Goal: Information Seeking & Learning: Learn about a topic

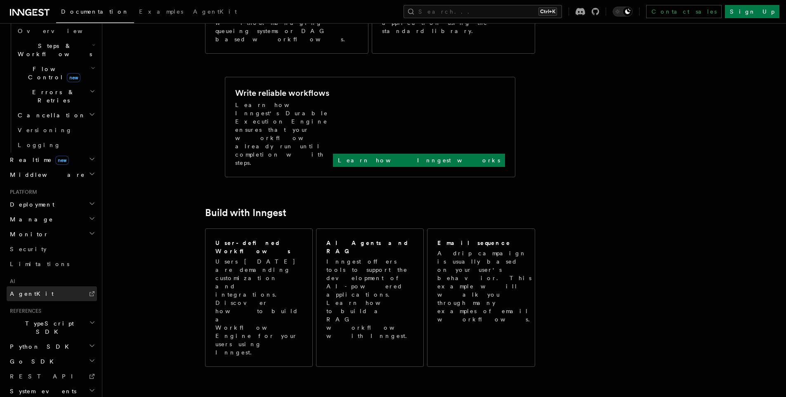
scroll to position [657, 0]
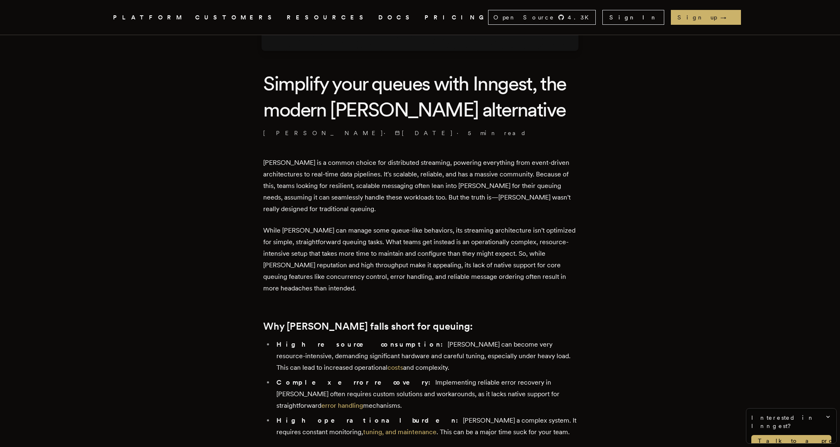
scroll to position [223, 0]
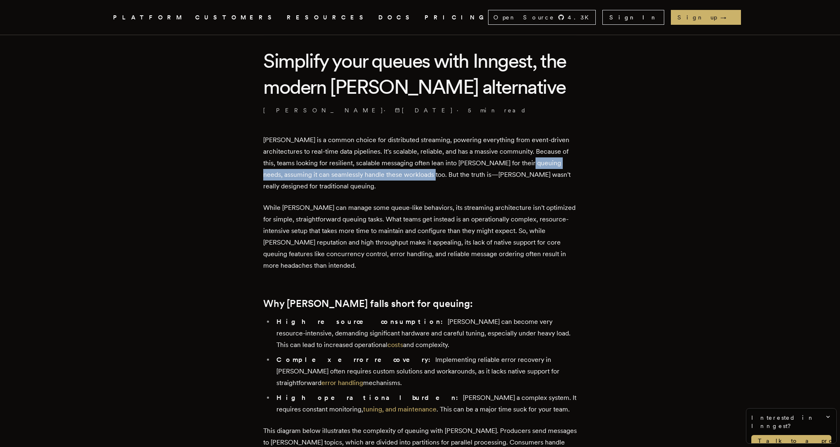
drag, startPoint x: 268, startPoint y: 174, endPoint x: 462, endPoint y: 175, distance: 194.4
click at [460, 175] on p "Kafka is a common choice for distributed streaming, powering everything from ev…" at bounding box center [420, 163] width 314 height 58
click at [481, 175] on p "Kafka is a common choice for distributed streaming, powering everything from ev…" at bounding box center [420, 163] width 314 height 58
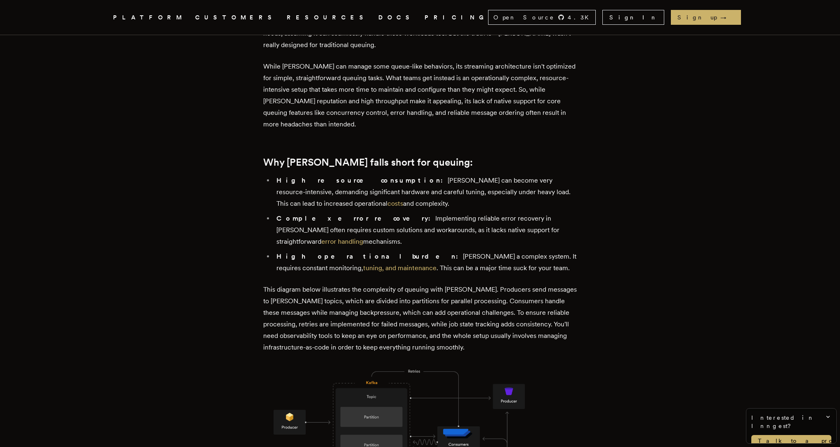
scroll to position [342, 0]
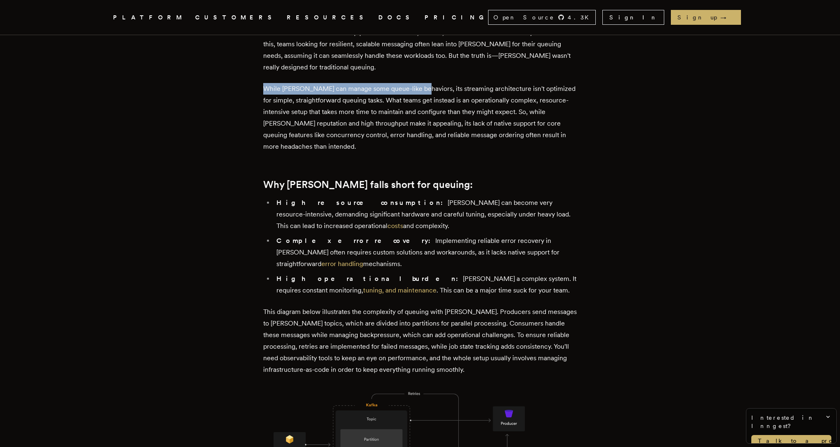
drag, startPoint x: 267, startPoint y: 88, endPoint x: 420, endPoint y: 88, distance: 153.1
click at [420, 88] on p "While Kafka can manage some queue-like behaviors, its streaming architecture is…" at bounding box center [420, 117] width 314 height 69
click at [269, 88] on p "While Kafka can manage some queue-like behaviors, its streaming architecture is…" at bounding box center [420, 117] width 314 height 69
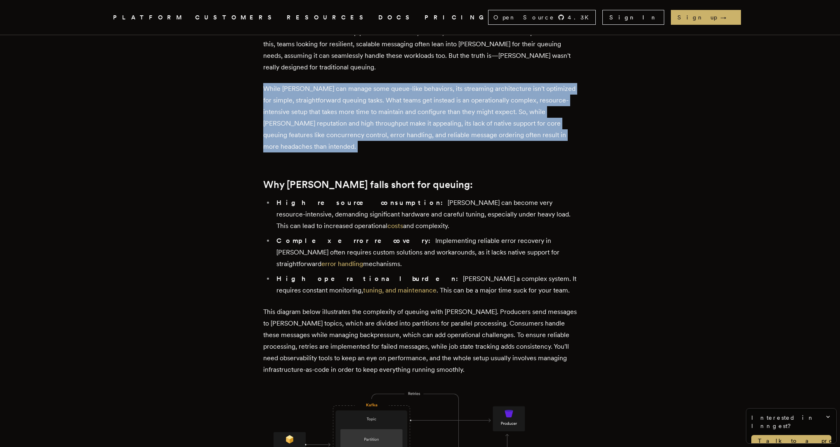
click at [269, 88] on p "While Kafka can manage some queue-like behaviors, its streaming architecture is…" at bounding box center [420, 117] width 314 height 69
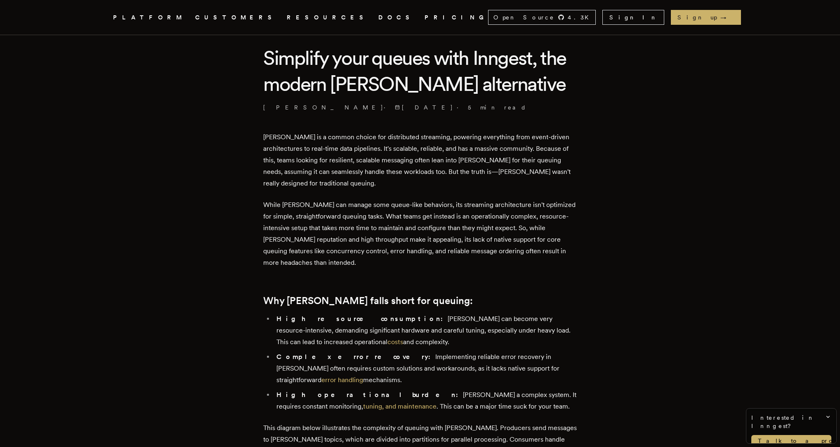
scroll to position [223, 0]
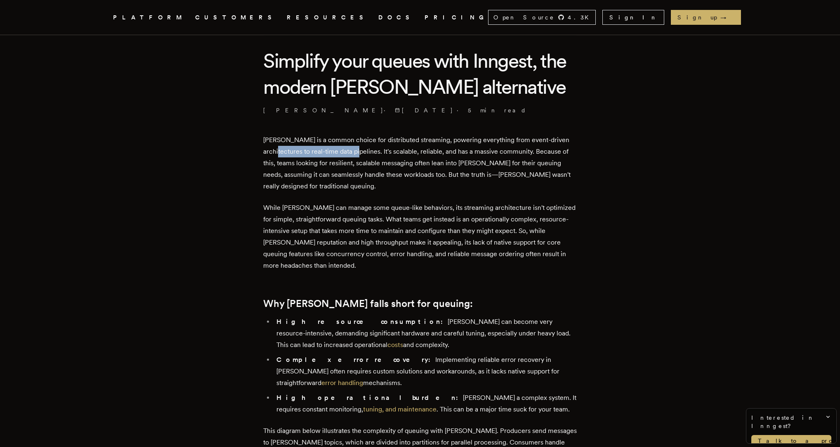
drag, startPoint x: 305, startPoint y: 151, endPoint x: 384, endPoint y: 152, distance: 78.4
click at [384, 152] on p "Kafka is a common choice for distributed streaming, powering everything from ev…" at bounding box center [420, 163] width 314 height 58
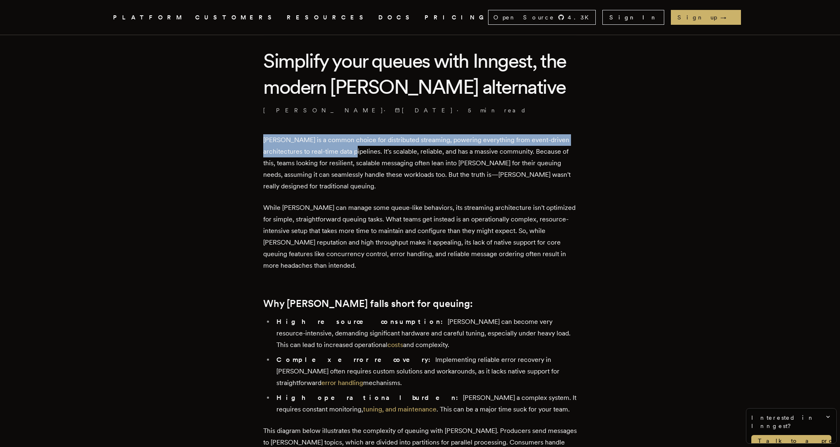
drag, startPoint x: 267, startPoint y: 137, endPoint x: 382, endPoint y: 156, distance: 117.3
click at [382, 156] on p "Kafka is a common choice for distributed streaming, powering everything from ev…" at bounding box center [420, 163] width 314 height 58
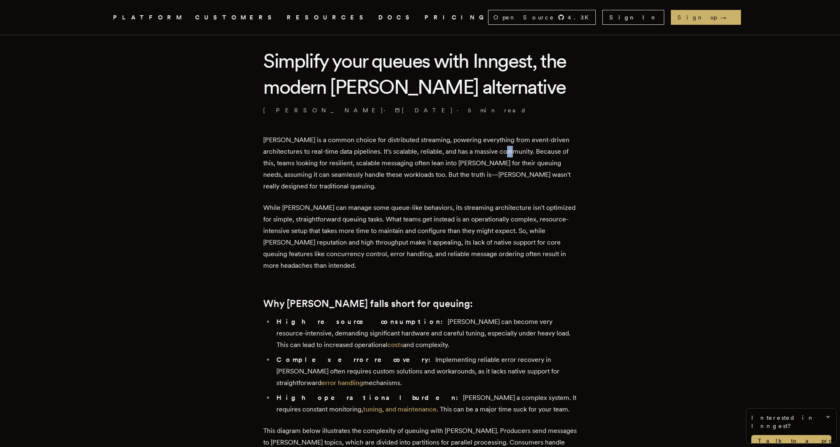
click at [538, 154] on p "Kafka is a common choice for distributed streaming, powering everything from ev…" at bounding box center [420, 163] width 314 height 58
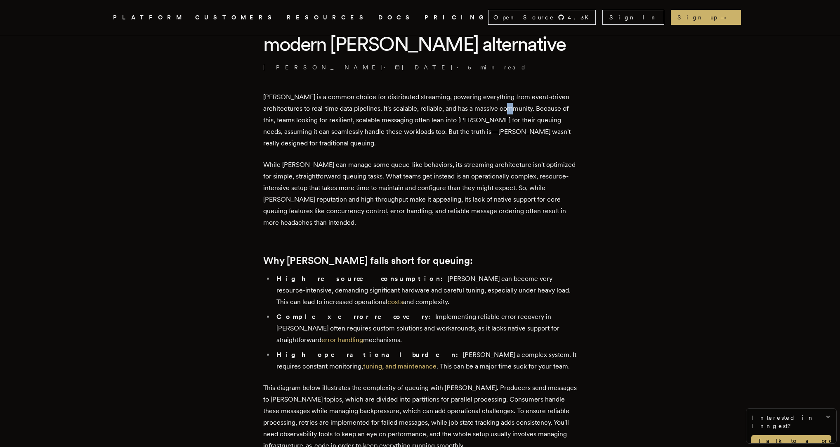
scroll to position [282, 0]
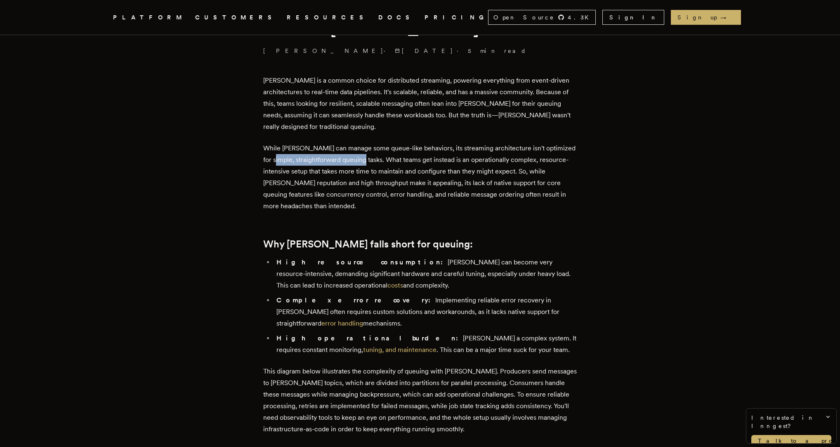
drag, startPoint x: 270, startPoint y: 159, endPoint x: 360, endPoint y: 160, distance: 90.8
click at [360, 160] on p "While Kafka can manage some queue-like behaviors, its streaming architecture is…" at bounding box center [420, 176] width 314 height 69
click at [345, 161] on p "While Kafka can manage some queue-like behaviors, its streaming architecture is…" at bounding box center [420, 176] width 314 height 69
drag, startPoint x: 360, startPoint y: 157, endPoint x: 379, endPoint y: 159, distance: 19.9
click at [378, 159] on p "While Kafka can manage some queue-like behaviors, its streaming architecture is…" at bounding box center [420, 176] width 314 height 69
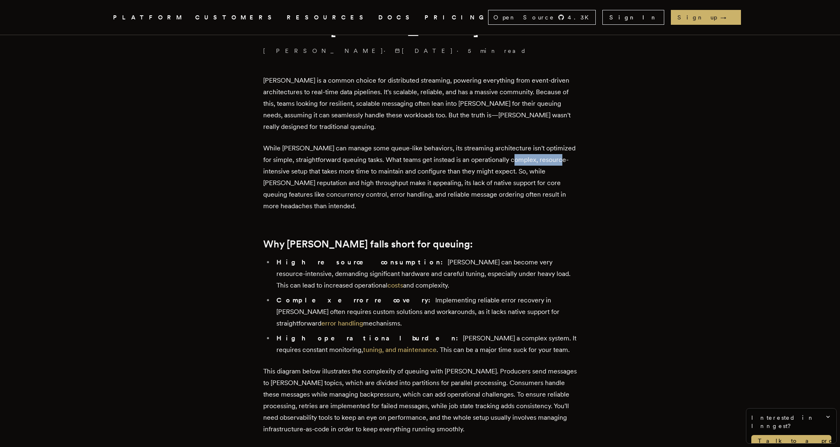
drag, startPoint x: 510, startPoint y: 162, endPoint x: 557, endPoint y: 162, distance: 46.6
click at [557, 162] on p "While Kafka can manage some queue-like behaviors, its streaming architecture is…" at bounding box center [420, 176] width 314 height 69
click at [287, 169] on p "While Kafka can manage some queue-like behaviors, its streaming architecture is…" at bounding box center [420, 176] width 314 height 69
click at [287, 170] on p "While Kafka can manage some queue-like behaviors, its streaming architecture is…" at bounding box center [420, 176] width 314 height 69
click at [398, 173] on p "While Kafka can manage some queue-like behaviors, its streaming architecture is…" at bounding box center [420, 176] width 314 height 69
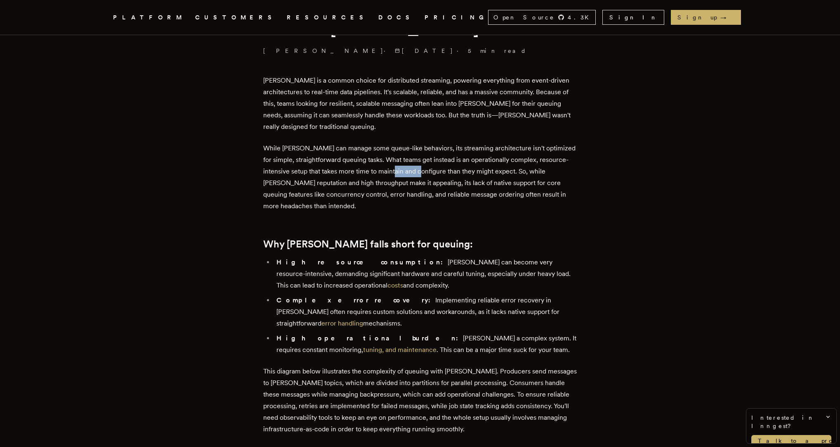
click at [398, 173] on p "While Kafka can manage some queue-like behaviors, its streaming architecture is…" at bounding box center [420, 176] width 314 height 69
click at [479, 173] on p "While Kafka can manage some queue-like behaviors, its streaming architecture is…" at bounding box center [420, 176] width 314 height 69
click at [267, 183] on p "While Kafka can manage some queue-like behaviors, its streaming architecture is…" at bounding box center [420, 176] width 314 height 69
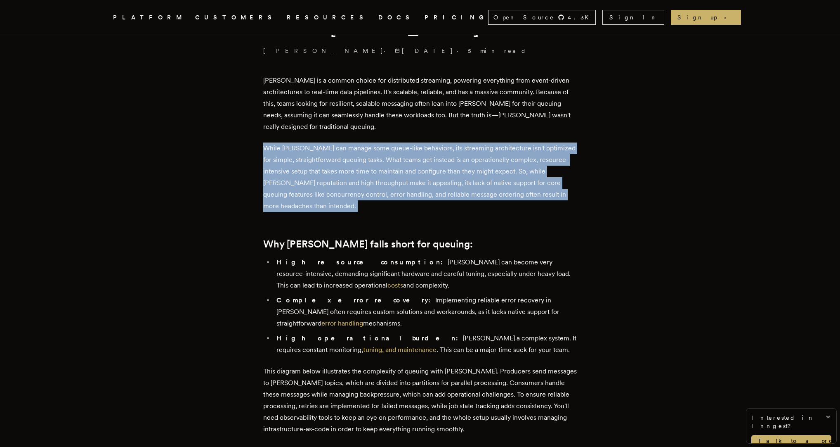
click at [267, 183] on p "While Kafka can manage some queue-like behaviors, its streaming architecture is…" at bounding box center [420, 176] width 314 height 69
click at [378, 185] on p "While Kafka can manage some queue-like behaviors, its streaming architecture is…" at bounding box center [420, 176] width 314 height 69
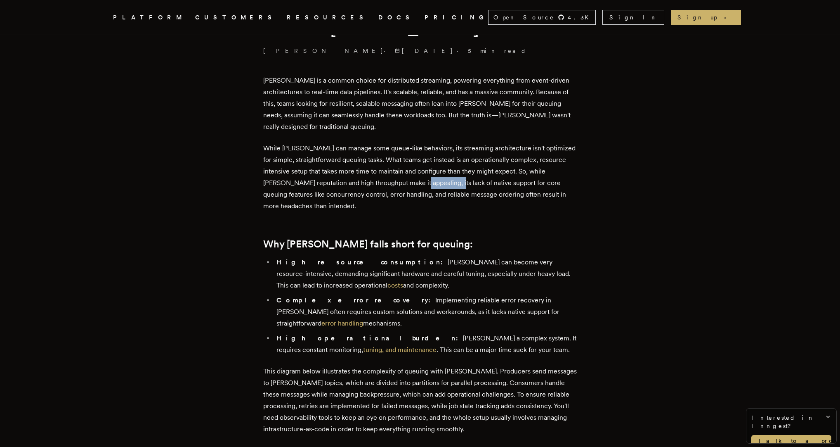
drag, startPoint x: 385, startPoint y: 183, endPoint x: 421, endPoint y: 186, distance: 36.4
click at [421, 186] on p "While Kafka can manage some queue-like behaviors, its streaming architecture is…" at bounding box center [420, 176] width 314 height 69
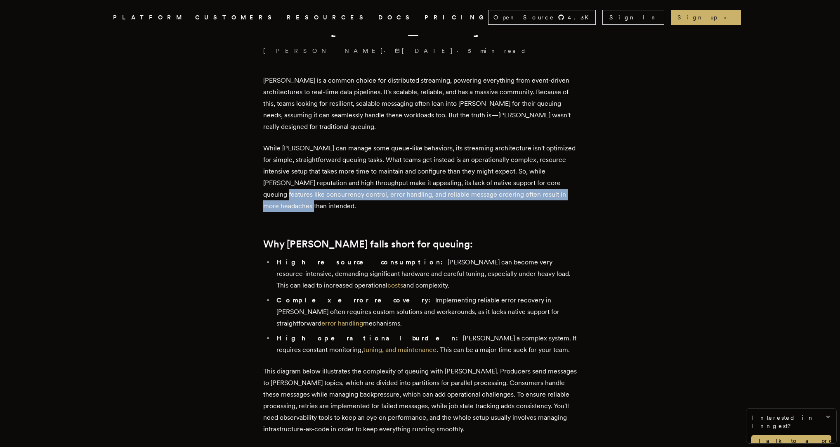
drag, startPoint x: 260, startPoint y: 197, endPoint x: 356, endPoint y: 202, distance: 95.9
click at [303, 202] on p "While Kafka can manage some queue-like behaviors, its streaming architecture is…" at bounding box center [420, 176] width 314 height 69
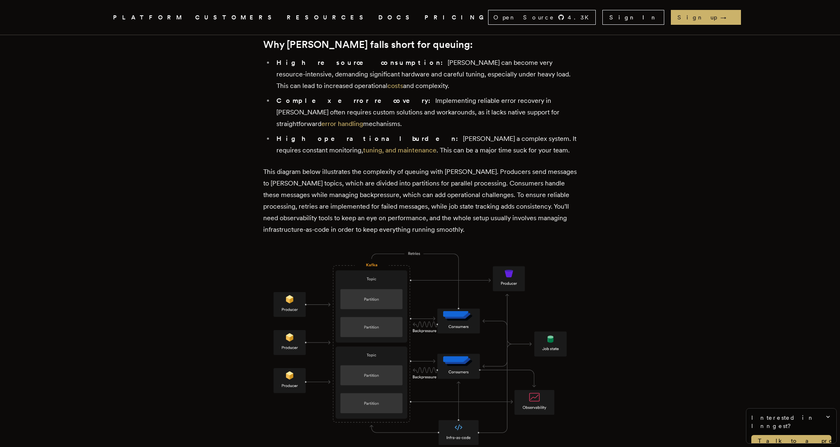
scroll to position [461, 0]
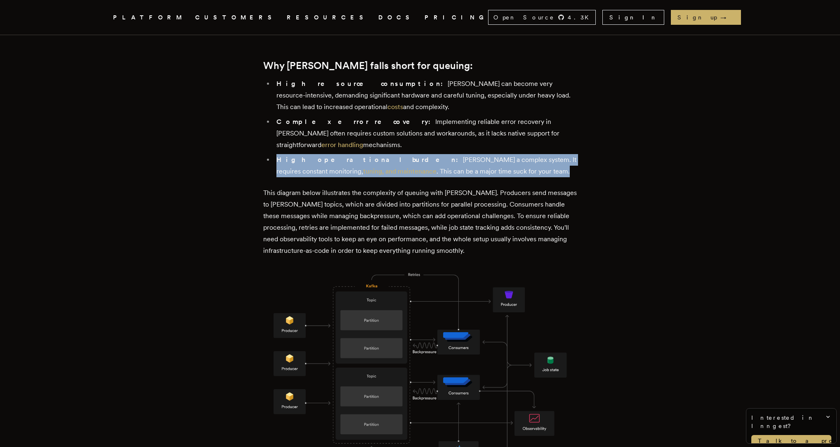
drag, startPoint x: 282, startPoint y: 145, endPoint x: 452, endPoint y: 165, distance: 170.9
click at [452, 165] on li "High operational burden: Kafka's a complex system. It requires constant monitor…" at bounding box center [425, 165] width 303 height 23
click at [450, 162] on li "High operational burden: Kafka's a complex system. It requires constant monitor…" at bounding box center [425, 165] width 303 height 23
drag, startPoint x: 438, startPoint y: 161, endPoint x: 321, endPoint y: 147, distance: 118.1
click at [277, 148] on ul "High resource consumption: Kafka can become very resource-intensive, demanding …" at bounding box center [420, 127] width 314 height 99
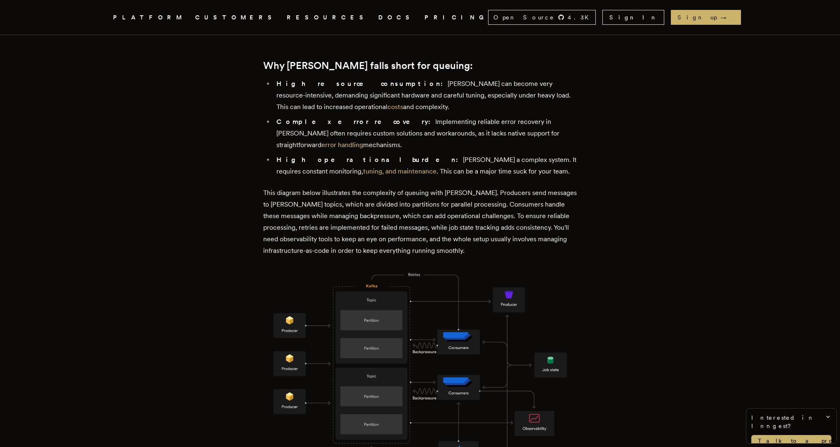
click at [451, 156] on li "High operational burden: Kafka's a complex system. It requires constant monitor…" at bounding box center [425, 165] width 303 height 23
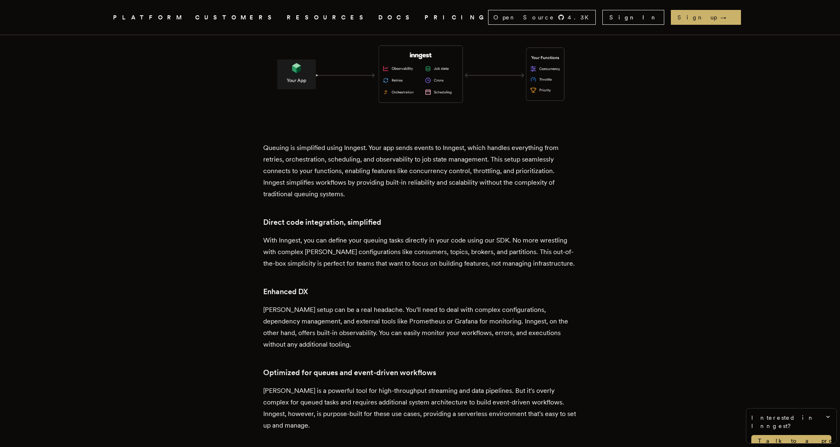
scroll to position [1412, 0]
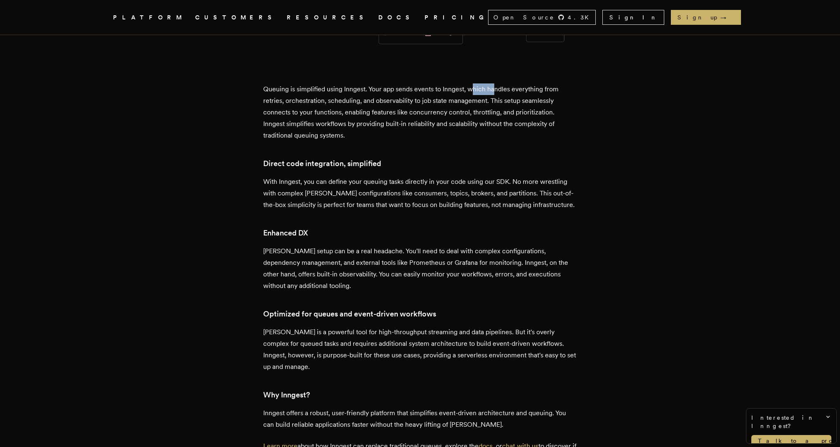
drag, startPoint x: 474, startPoint y: 59, endPoint x: 497, endPoint y: 57, distance: 23.6
click at [497, 83] on p "Queuing is simplified using Inngest. Your app sends events to Inngest, which ha…" at bounding box center [420, 112] width 314 height 58
click at [329, 83] on p "Queuing is simplified using Inngest. Your app sends events to Inngest, which ha…" at bounding box center [420, 112] width 314 height 58
drag, startPoint x: 371, startPoint y: 72, endPoint x: 377, endPoint y: 74, distance: 6.8
click at [372, 83] on p "Queuing is simplified using Inngest. Your app sends events to Inngest, which ha…" at bounding box center [420, 112] width 314 height 58
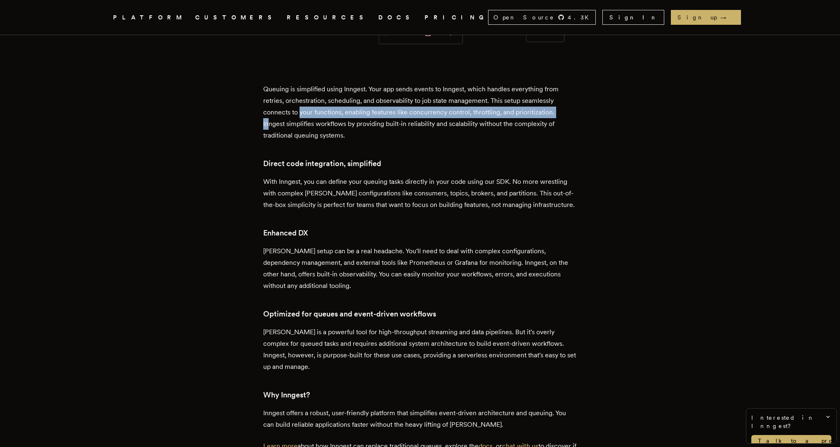
drag, startPoint x: 272, startPoint y: 91, endPoint x: 303, endPoint y: 85, distance: 32.0
click at [303, 85] on p "Queuing is simplified using Inngest. Your app sends events to Inngest, which ha…" at bounding box center [420, 112] width 314 height 58
click at [357, 87] on p "Queuing is simplified using Inngest. Your app sends events to Inngest, which ha…" at bounding box center [420, 112] width 314 height 58
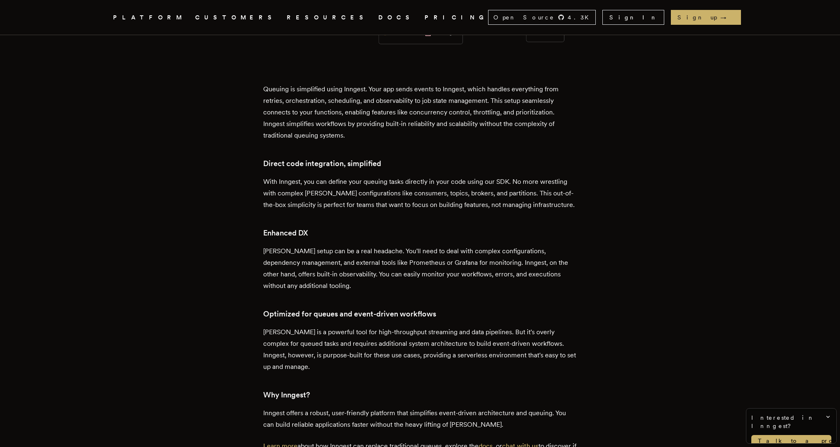
click at [355, 87] on p "Queuing is simplified using Inngest. Your app sends events to Inngest, which ha…" at bounding box center [420, 112] width 314 height 58
click at [393, 85] on p "Queuing is simplified using Inngest. Your app sends events to Inngest, which ha…" at bounding box center [420, 112] width 314 height 58
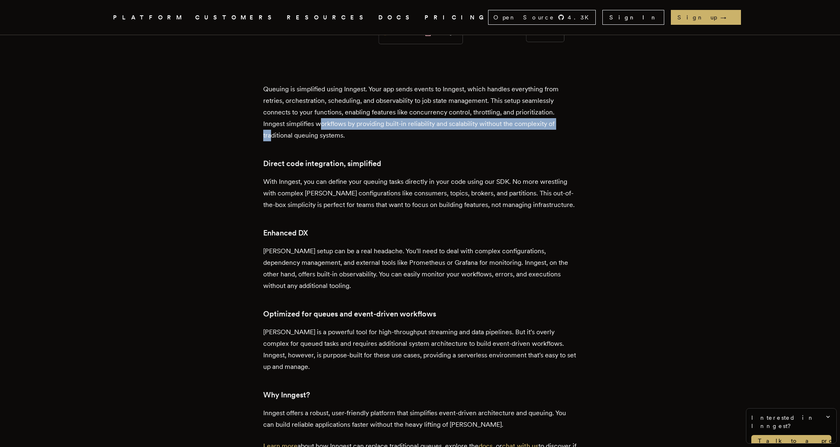
drag, startPoint x: 273, startPoint y: 101, endPoint x: 353, endPoint y: 96, distance: 80.6
click at [360, 94] on p "Queuing is simplified using Inngest. Your app sends events to Inngest, which ha…" at bounding box center [420, 112] width 314 height 58
click at [362, 94] on p "Queuing is simplified using Inngest. Your app sends events to Inngest, which ha…" at bounding box center [420, 112] width 314 height 58
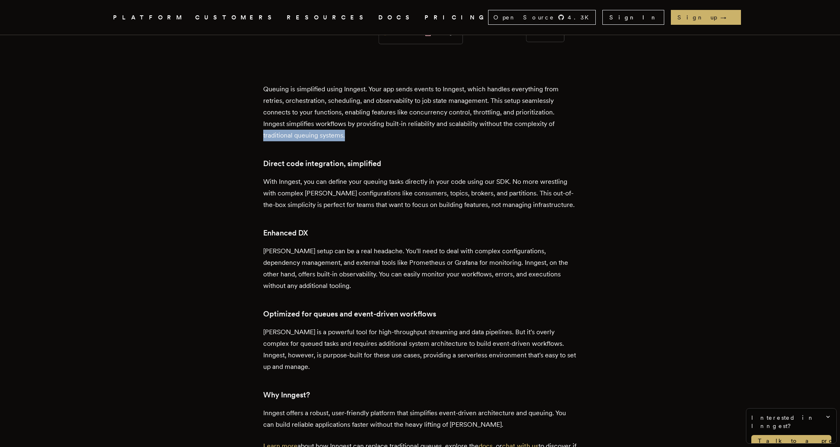
drag, startPoint x: 259, startPoint y: 106, endPoint x: 381, endPoint y: 104, distance: 122.2
click at [380, 104] on p "Queuing is simplified using Inngest. Your app sends events to Inngest, which ha…" at bounding box center [420, 112] width 314 height 58
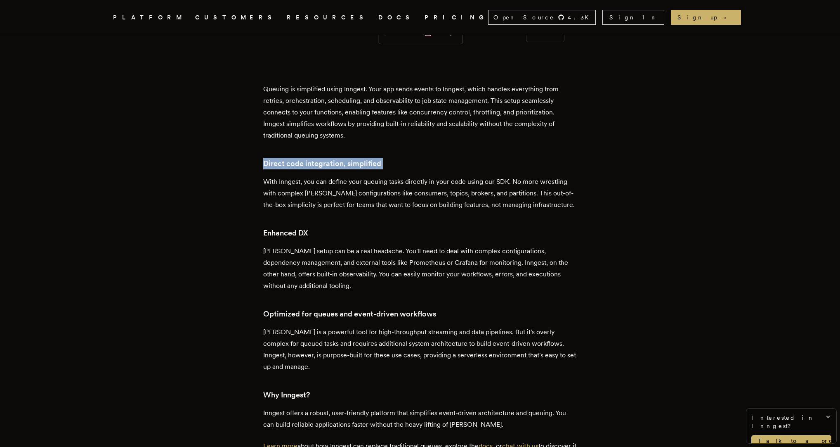
scroll to position [1471, 0]
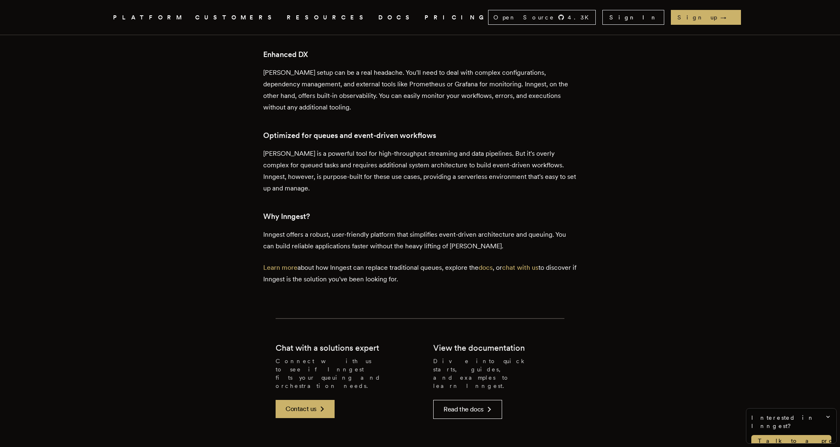
scroll to position [1531, 0]
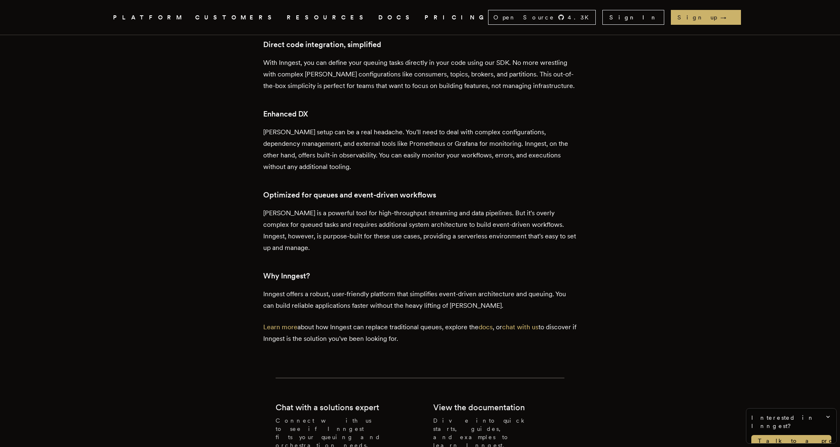
click at [405, 126] on p "Kafka's setup can be a real headache. You'll need to deal with complex configur…" at bounding box center [420, 149] width 314 height 46
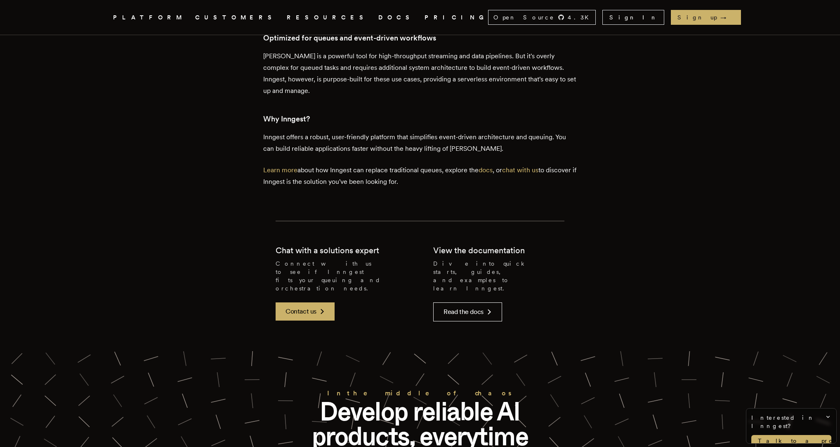
scroll to position [1709, 0]
